Goal: Transaction & Acquisition: Purchase product/service

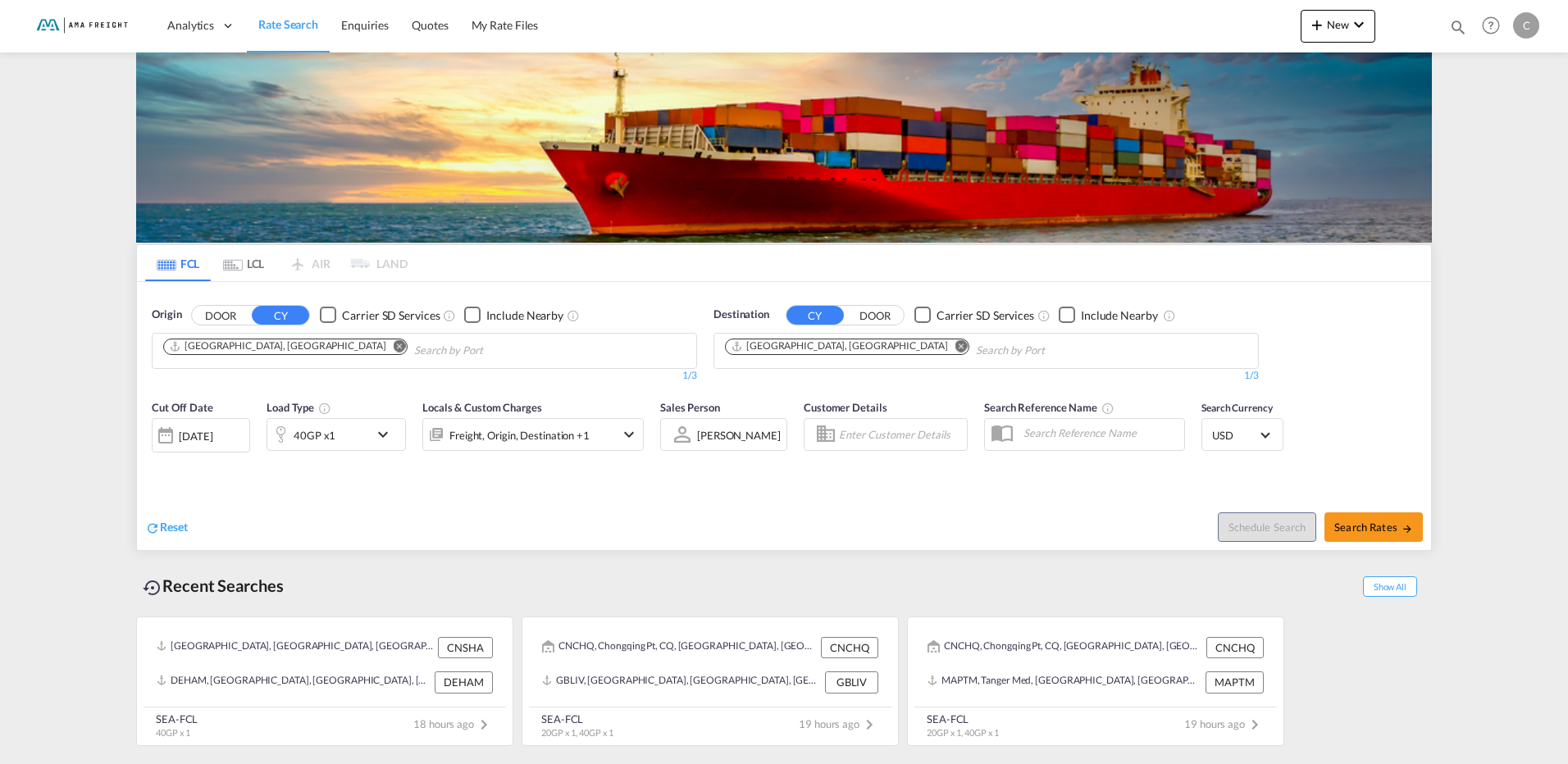
click at [955, 346] on md-icon "Remove" at bounding box center [961, 345] width 12 height 12
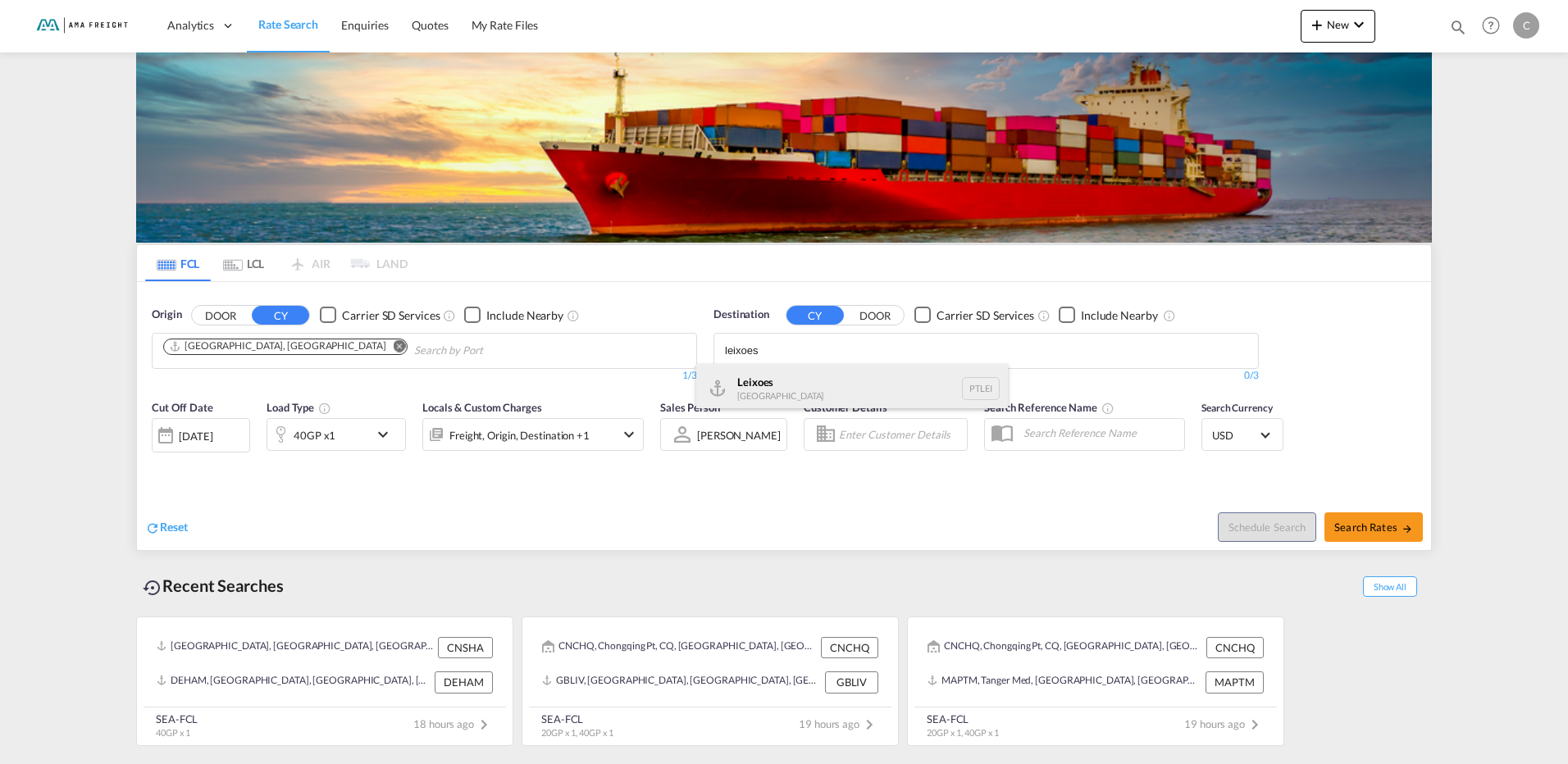
type input "leixoes"
click at [794, 387] on div "Leixoes [GEOGRAPHIC_DATA] PTLEI" at bounding box center [852, 389] width 312 height 50
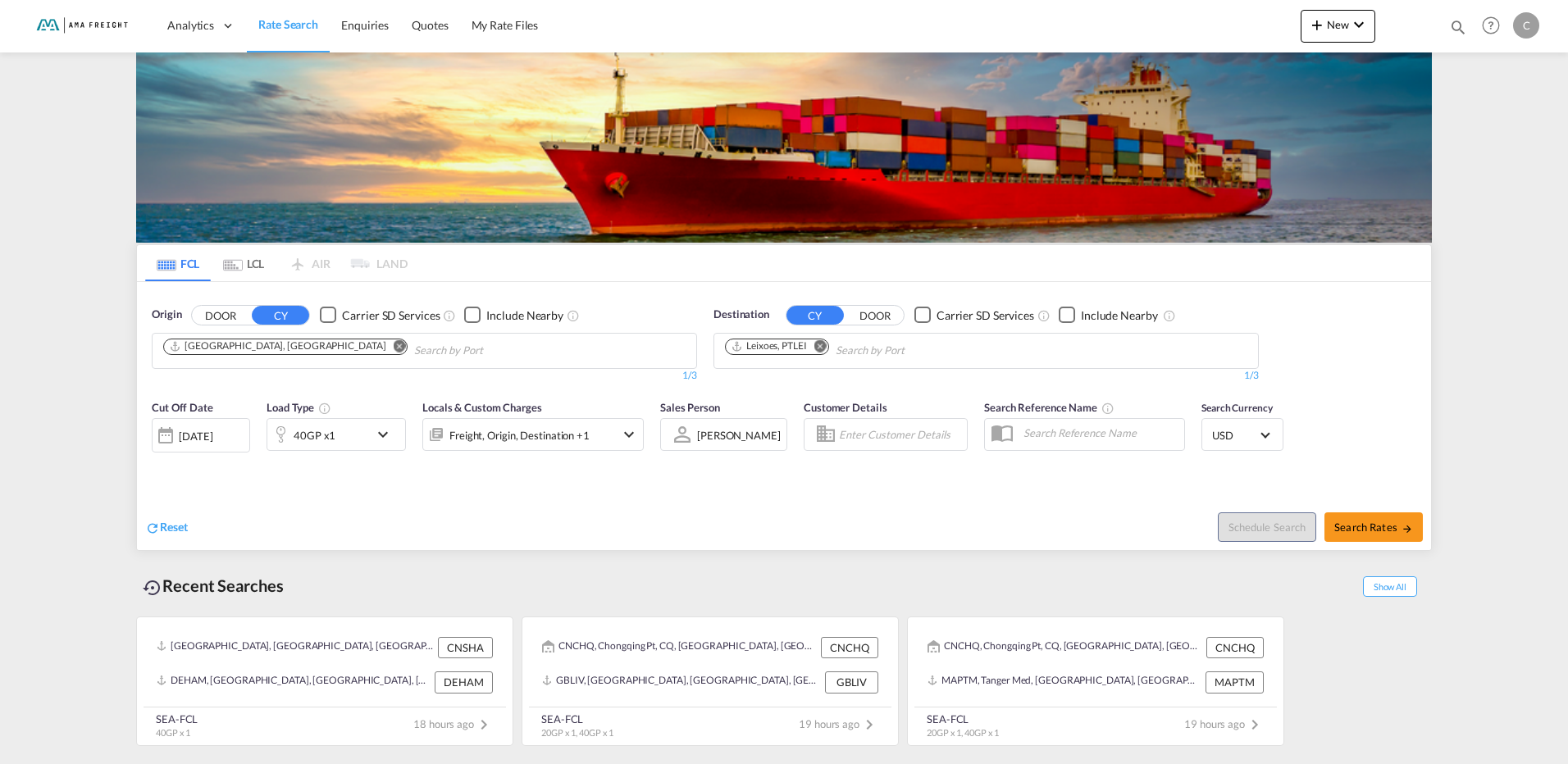
click at [382, 433] on md-icon "icon-chevron-down" at bounding box center [387, 434] width 28 height 20
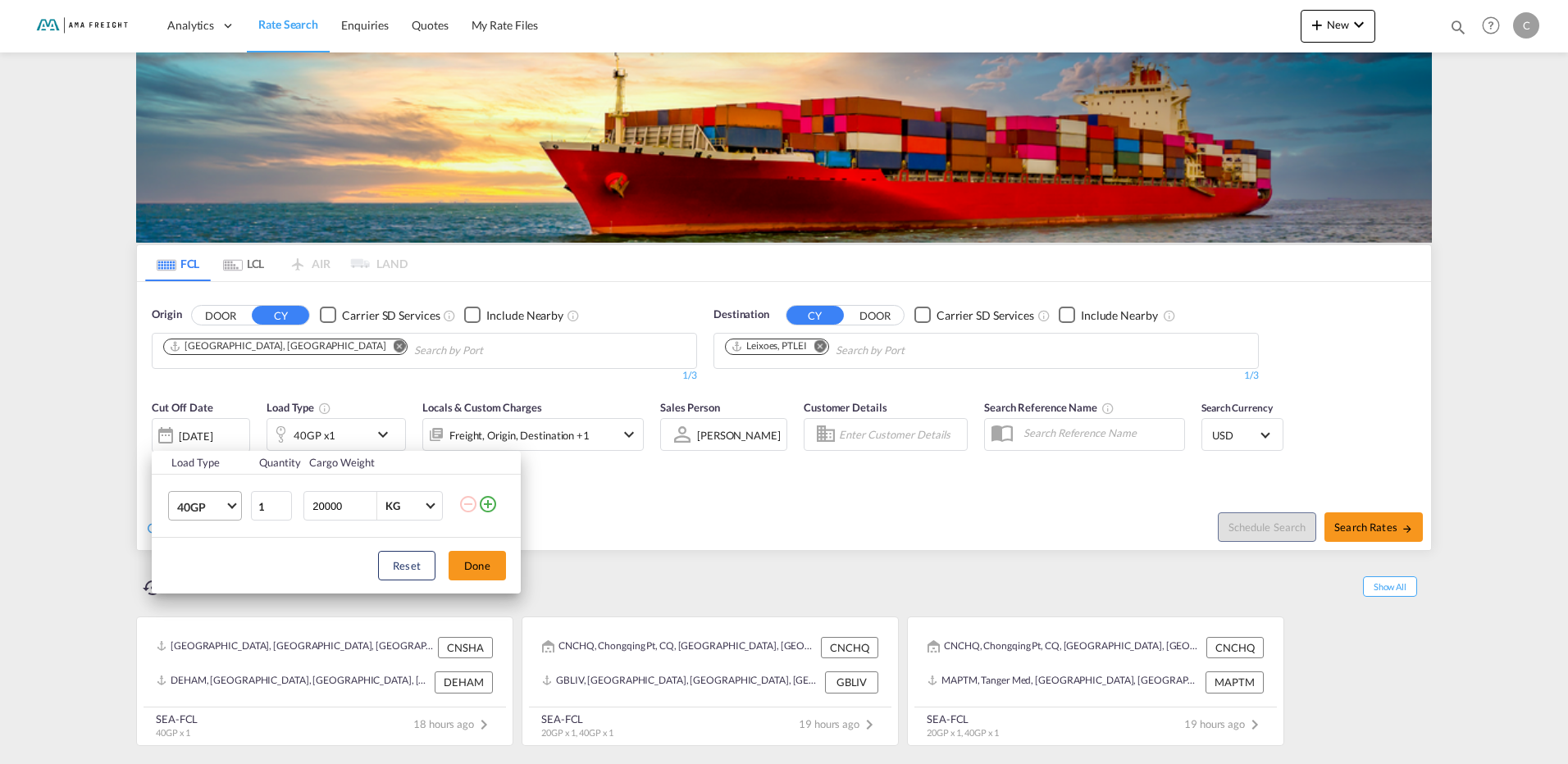
click at [232, 509] on span "Choose: \a40GP" at bounding box center [231, 504] width 9 height 9
click at [223, 474] on md-option "20GP" at bounding box center [219, 467] width 111 height 39
click at [490, 564] on button "Done" at bounding box center [477, 565] width 57 height 30
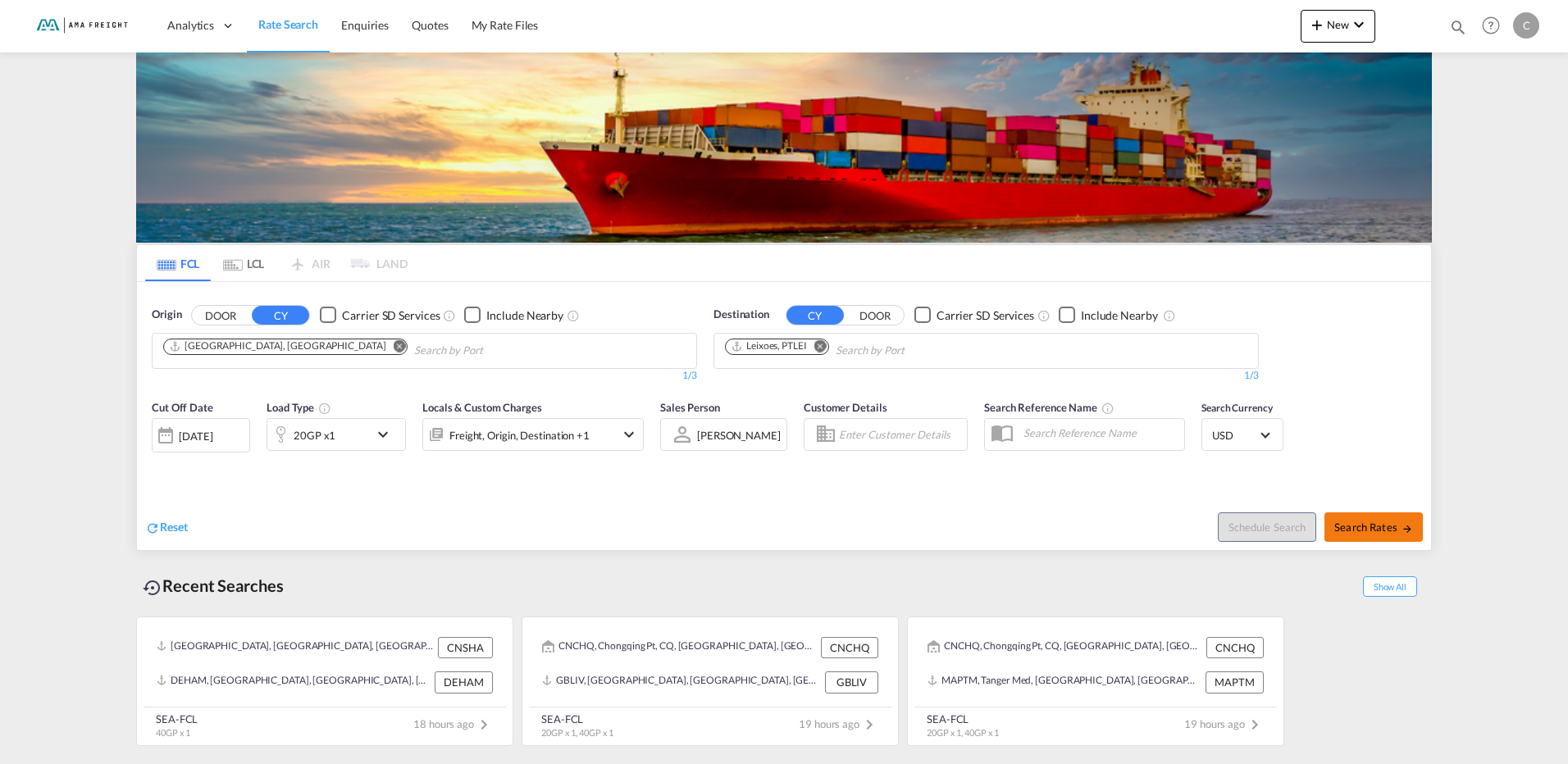
click at [1397, 527] on span "Search Rates" at bounding box center [1374, 528] width 79 height 13
type input "CNSHA to PTLEI / [DATE]"
